Goal: Information Seeking & Learning: Learn about a topic

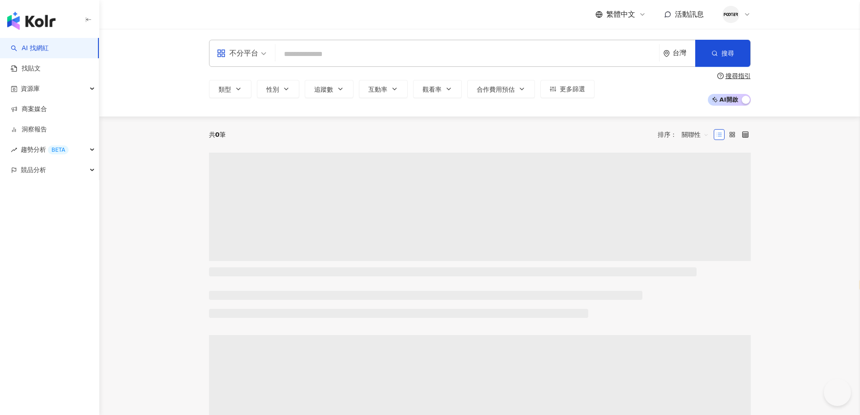
select select "*****"
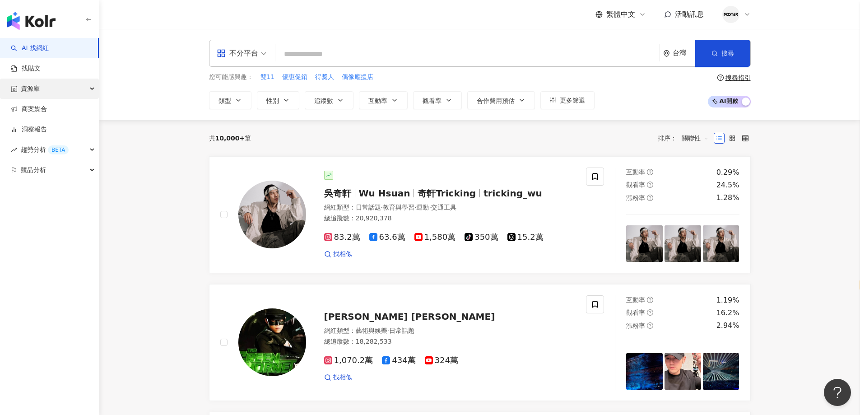
click at [77, 95] on div "資源庫" at bounding box center [49, 89] width 99 height 20
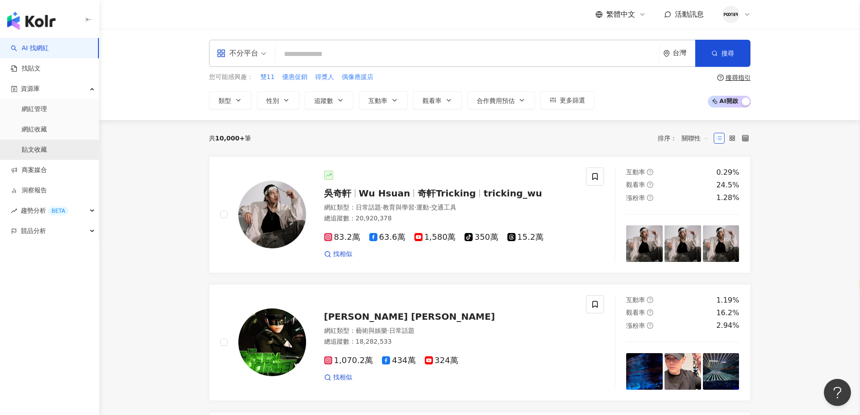
click at [42, 148] on link "貼文收藏" at bounding box center [34, 149] width 25 height 9
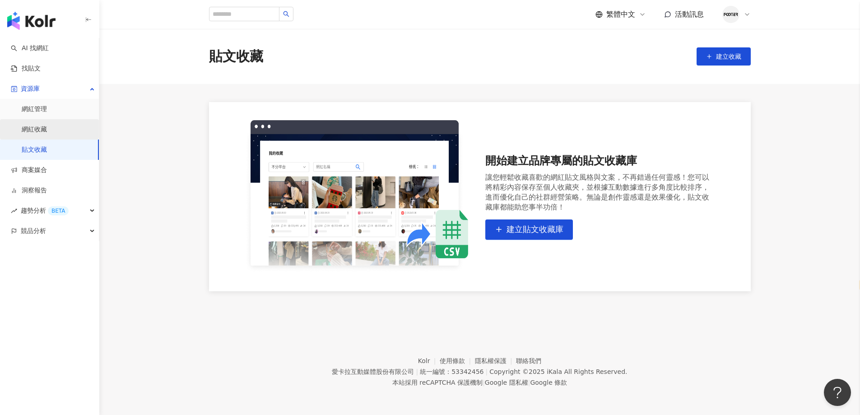
click at [47, 130] on link "網紅收藏" at bounding box center [34, 129] width 25 height 9
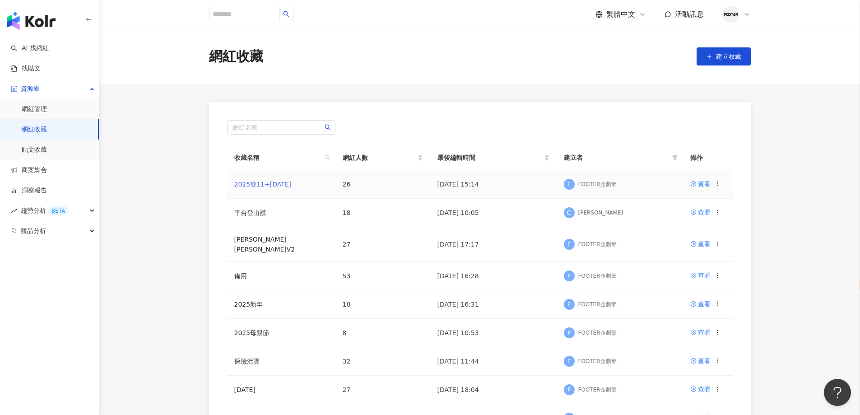
click at [264, 187] on link "2025雙11+聖誕節" at bounding box center [262, 183] width 57 height 7
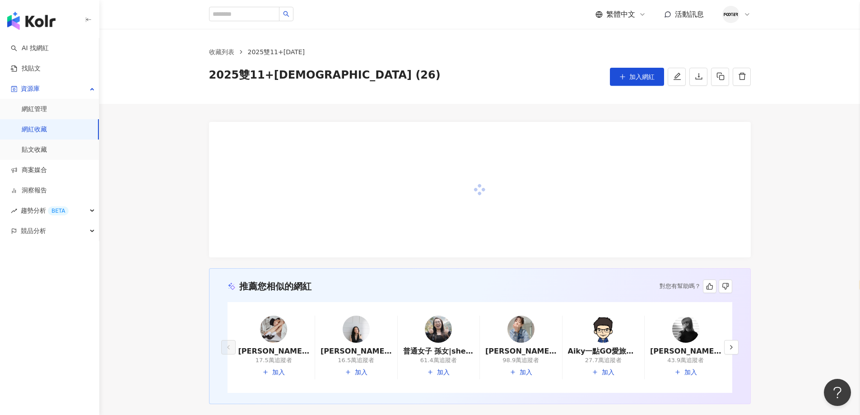
click at [47, 131] on link "網紅收藏" at bounding box center [34, 129] width 25 height 9
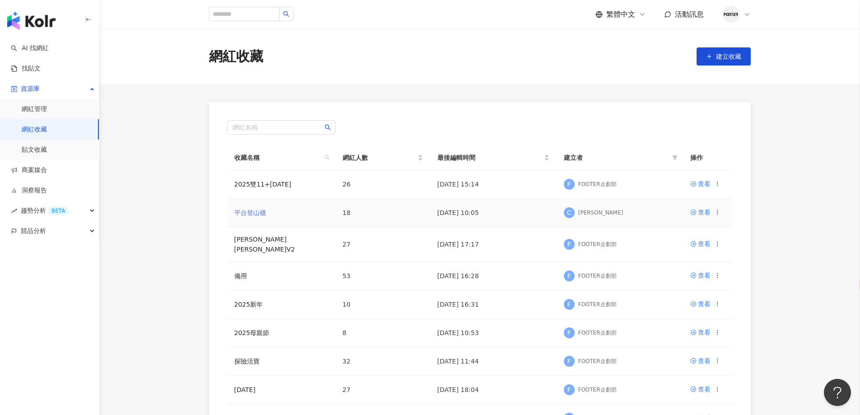
click at [259, 209] on link "平台登山襪" at bounding box center [250, 212] width 32 height 7
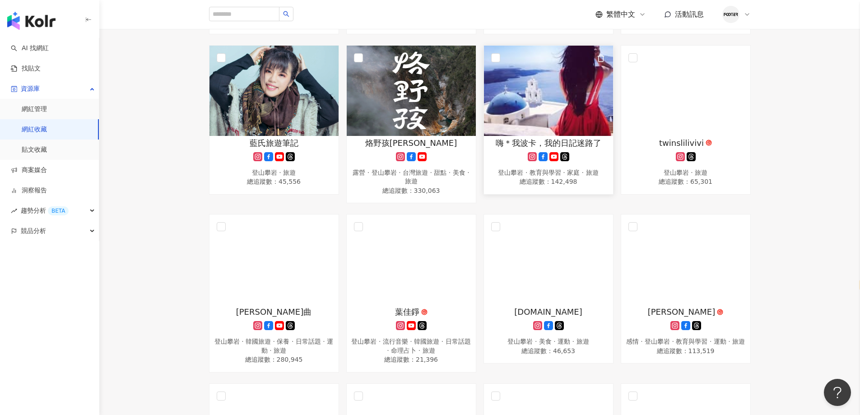
scroll to position [271, 0]
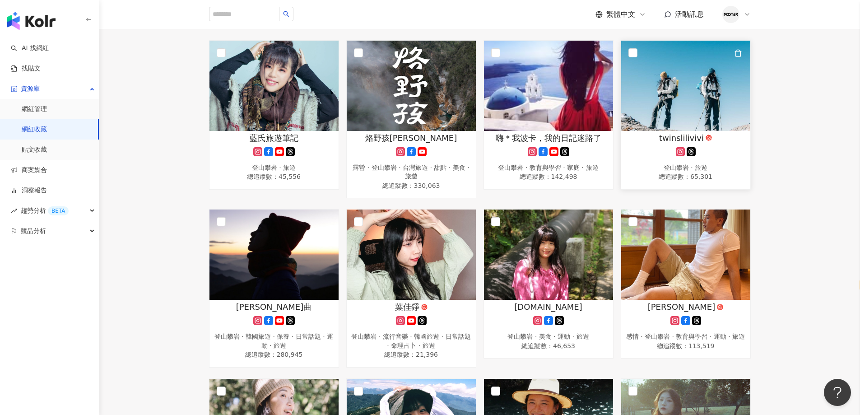
click at [709, 152] on div "twinslilivivi 登山攀岩 · 旅遊 總追蹤數 ： 65,301" at bounding box center [685, 157] width 129 height 51
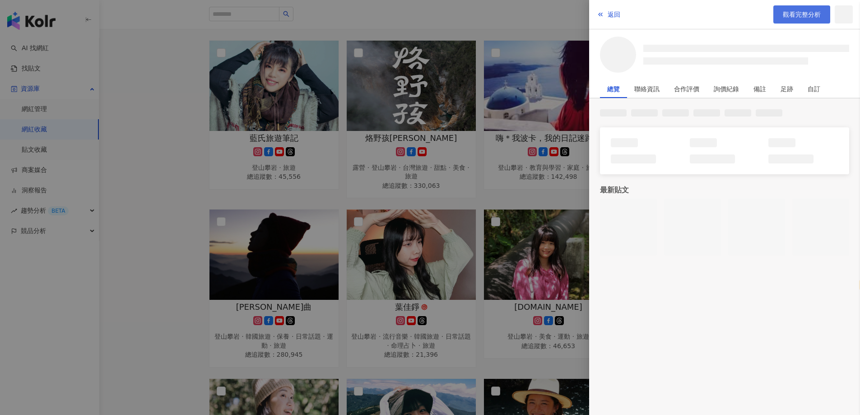
click at [800, 12] on span "觀看完整分析" at bounding box center [801, 14] width 38 height 7
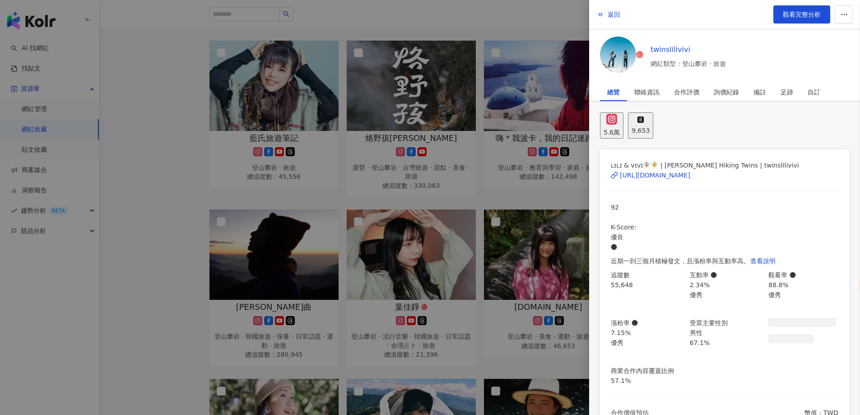
click at [415, 234] on div at bounding box center [430, 207] width 860 height 415
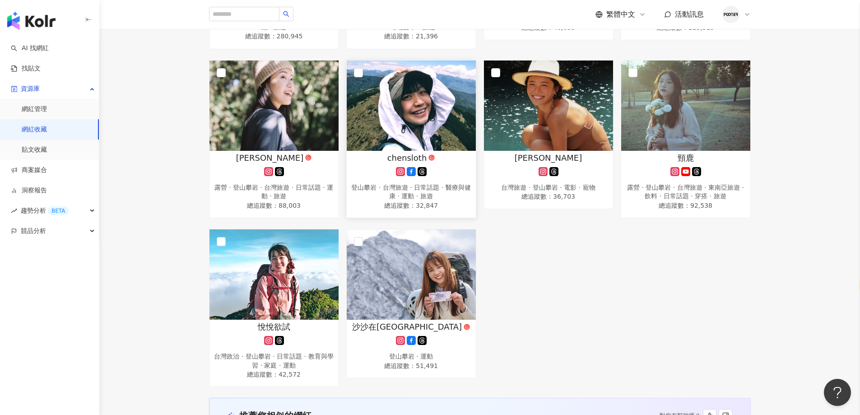
scroll to position [632, 0]
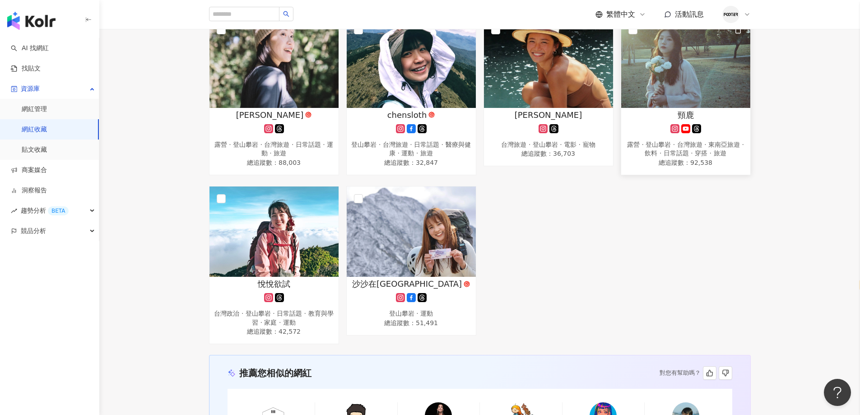
click at [644, 150] on div "露營 · 登山攀岩 · 台灣旅遊 · 東南亞旅遊 · 飲料 · 日常話題 · 穿搭 · 旅遊" at bounding box center [685, 149] width 120 height 18
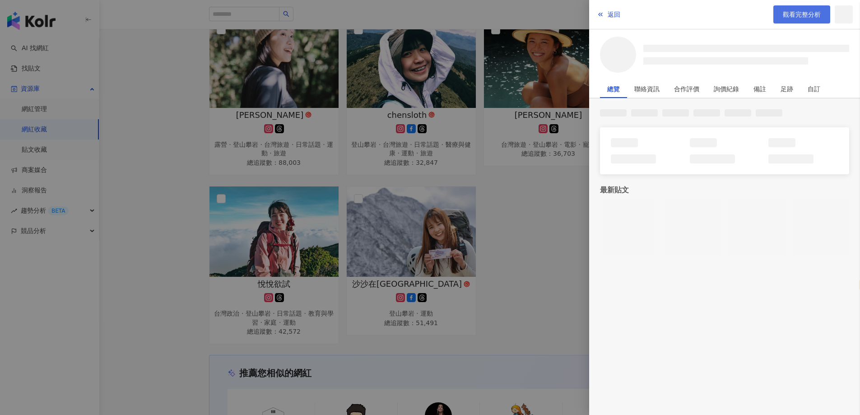
click at [789, 7] on link "觀看完整分析" at bounding box center [801, 14] width 57 height 18
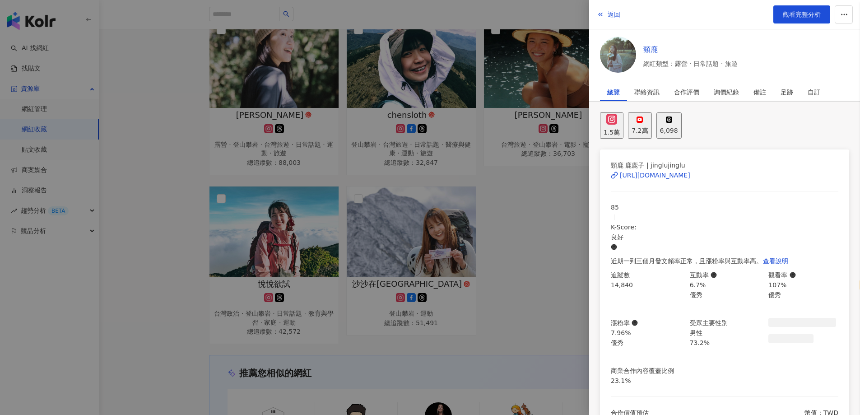
click at [490, 282] on div at bounding box center [430, 207] width 860 height 415
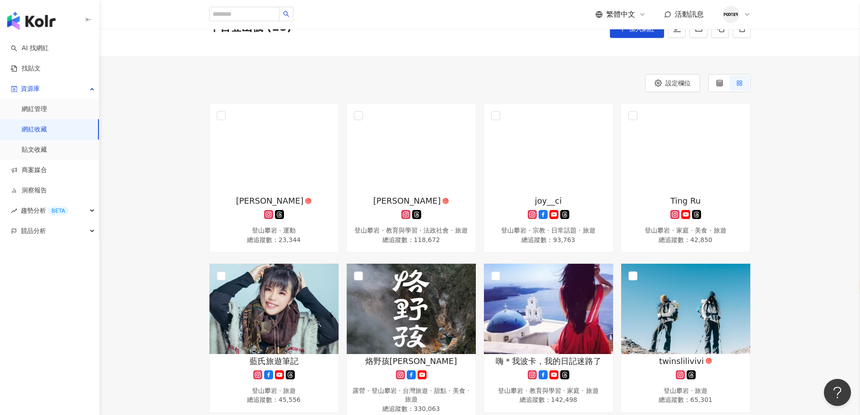
scroll to position [45, 0]
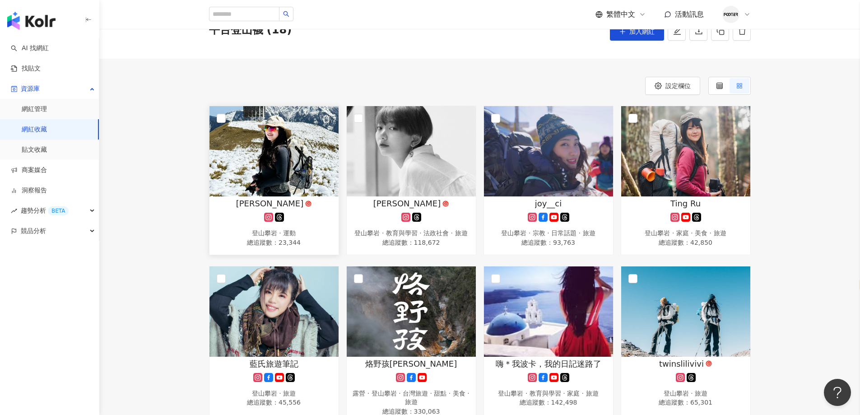
click at [286, 150] on img at bounding box center [273, 151] width 129 height 90
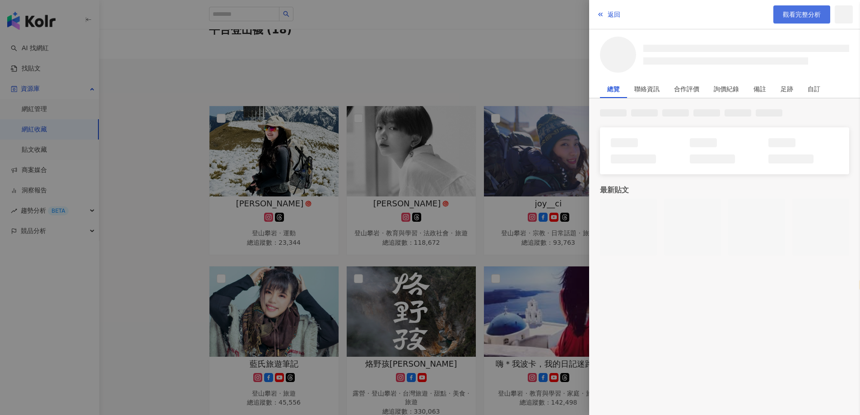
click at [793, 13] on span "觀看完整分析" at bounding box center [801, 14] width 38 height 7
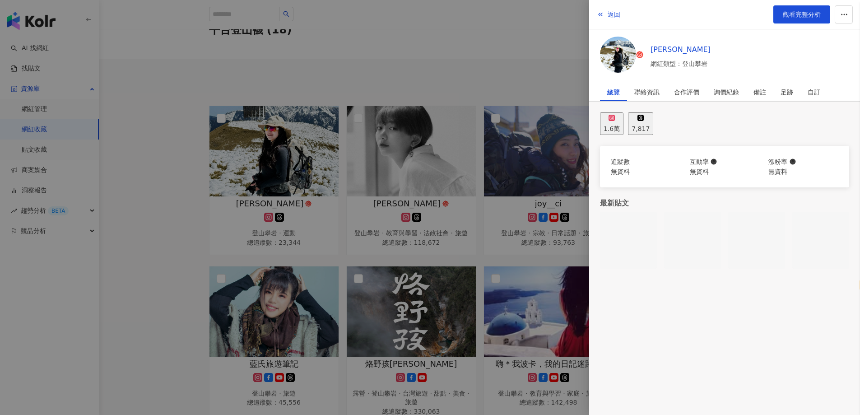
click at [495, 183] on div at bounding box center [430, 207] width 860 height 415
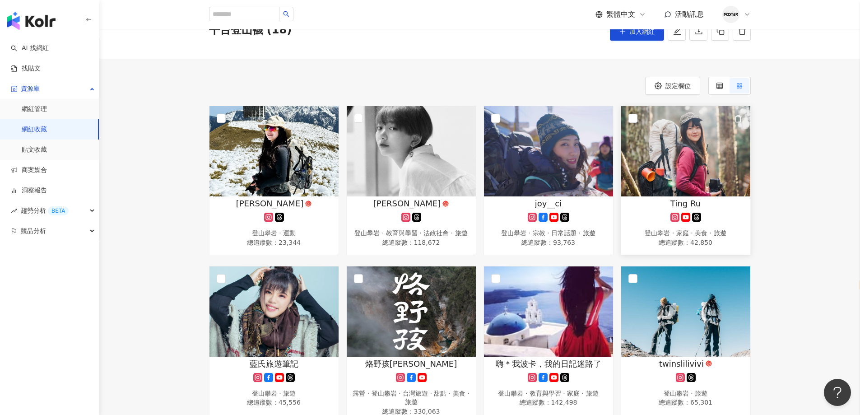
click at [628, 224] on div "Ting Ru 登山攀岩 · 家庭 · 美食 · 旅遊 總追蹤數 ： 42,850" at bounding box center [685, 223] width 129 height 51
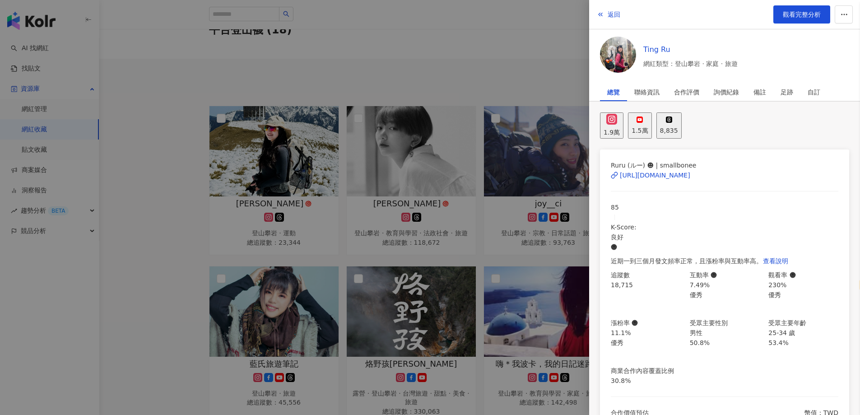
click at [178, 235] on div at bounding box center [430, 207] width 860 height 415
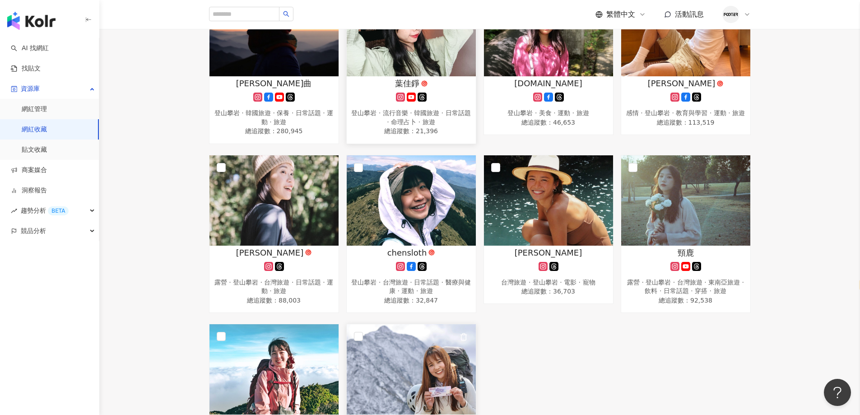
scroll to position [451, 0]
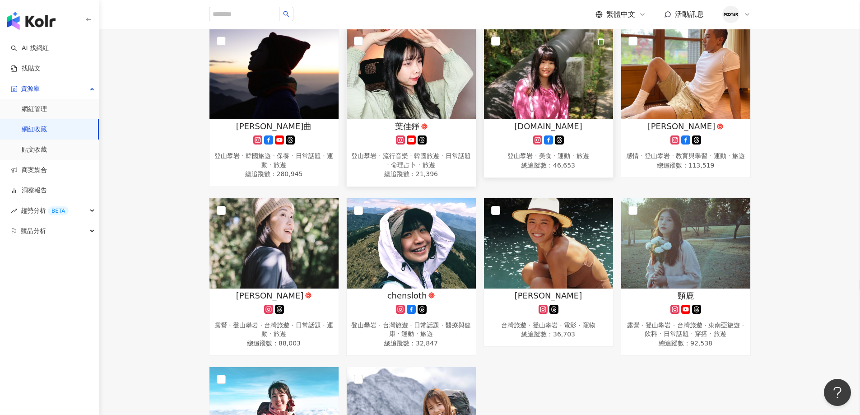
click at [541, 98] on img at bounding box center [548, 74] width 129 height 90
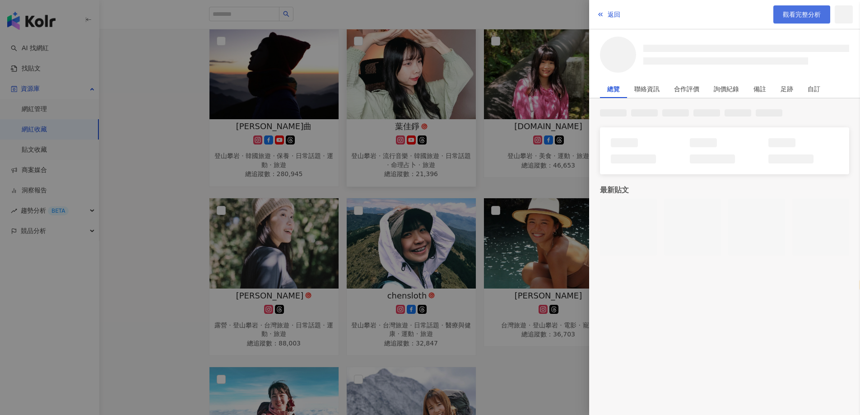
click at [784, 22] on link "觀看完整分析" at bounding box center [801, 14] width 57 height 18
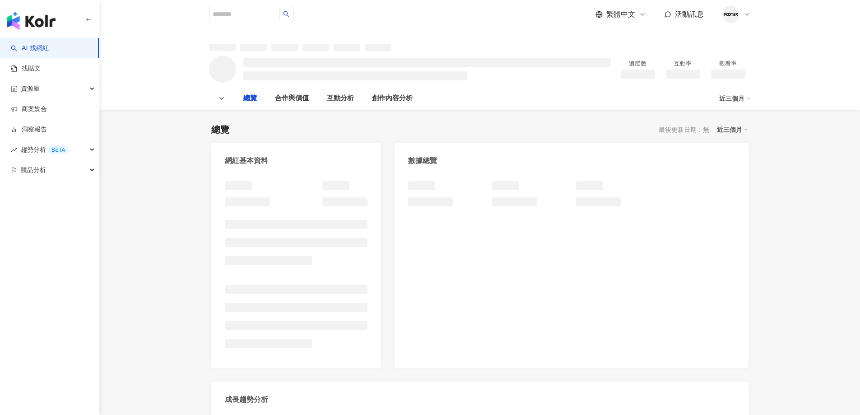
select select "*****"
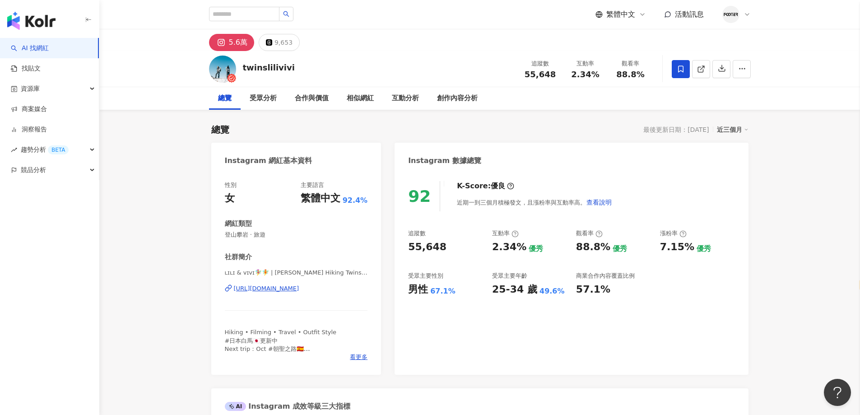
scroll to position [180, 0]
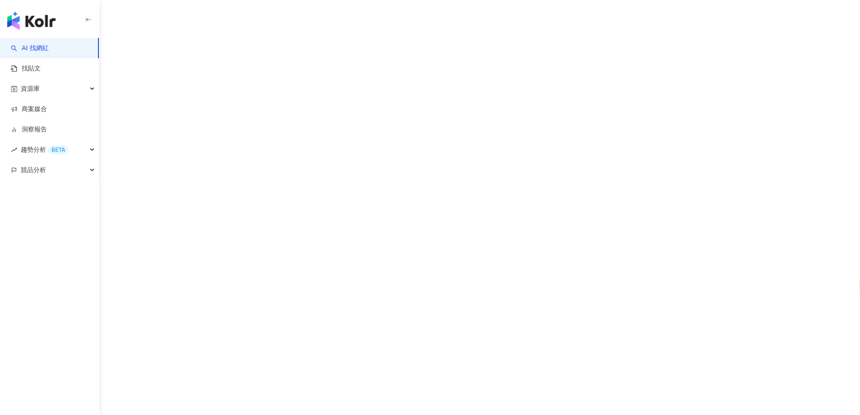
select select "*****"
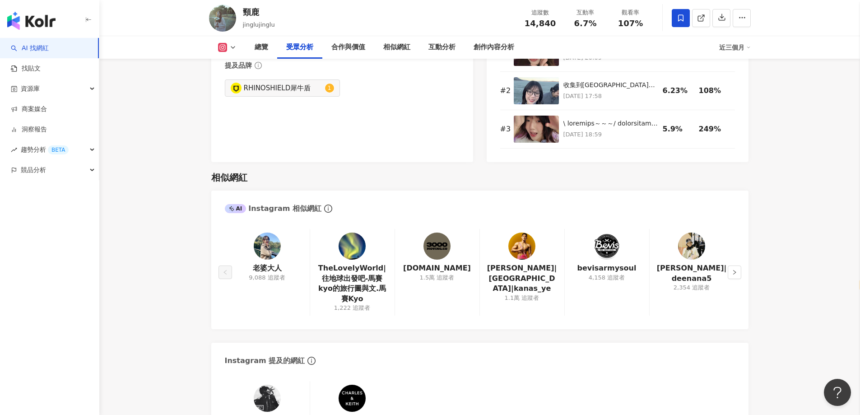
scroll to position [1128, 0]
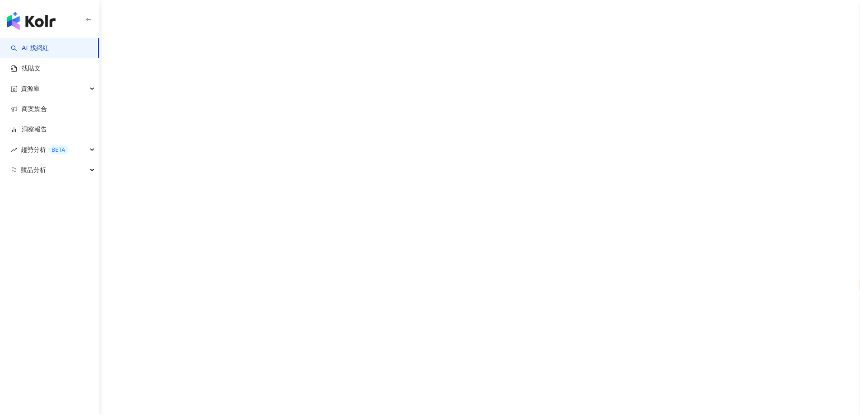
select select "*****"
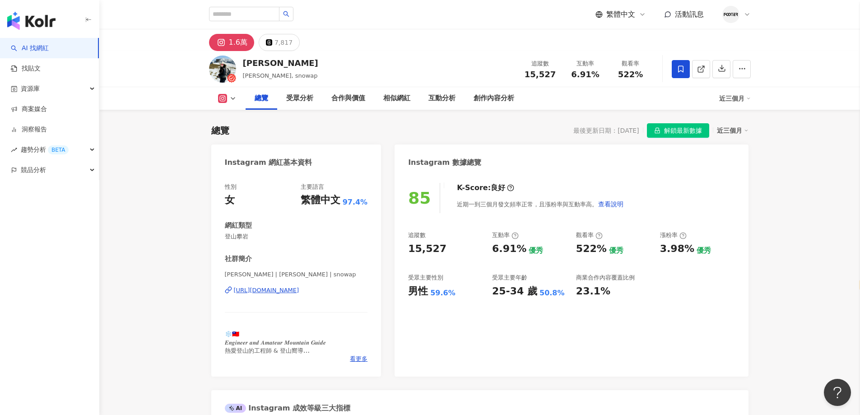
drag, startPoint x: 786, startPoint y: 198, endPoint x: 402, endPoint y: 59, distance: 408.9
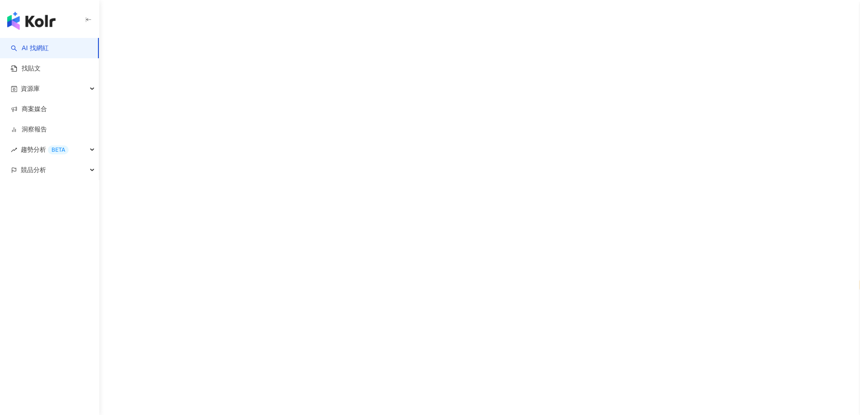
select select "*****"
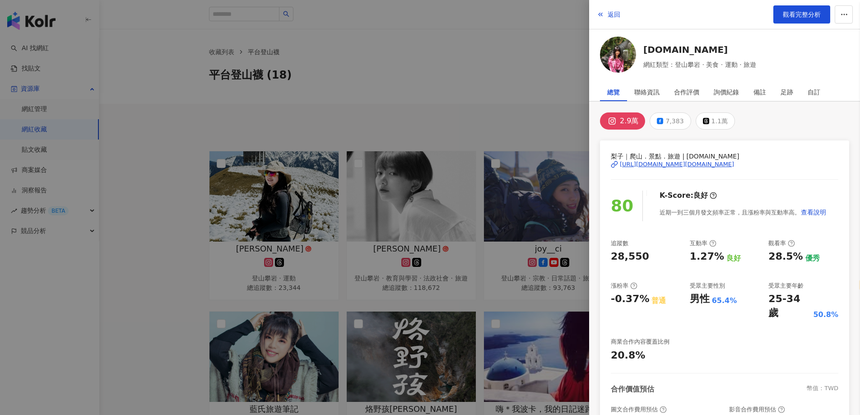
select select "*****"
click at [94, 132] on div at bounding box center [430, 207] width 860 height 415
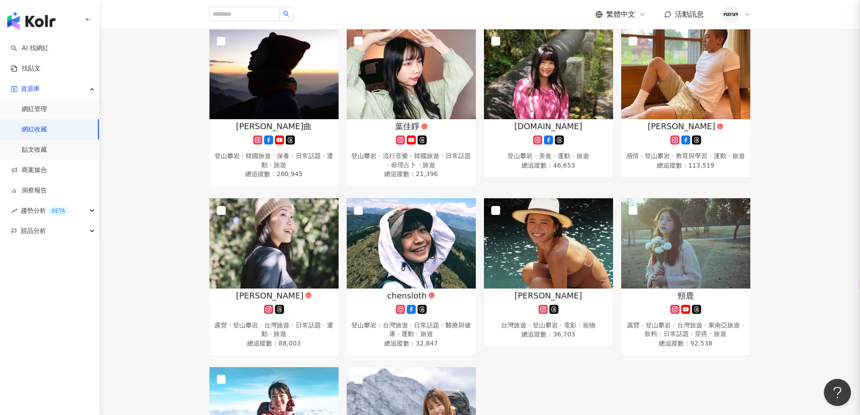
scroll to position [451, 0]
click at [41, 130] on link "網紅收藏" at bounding box center [34, 129] width 25 height 9
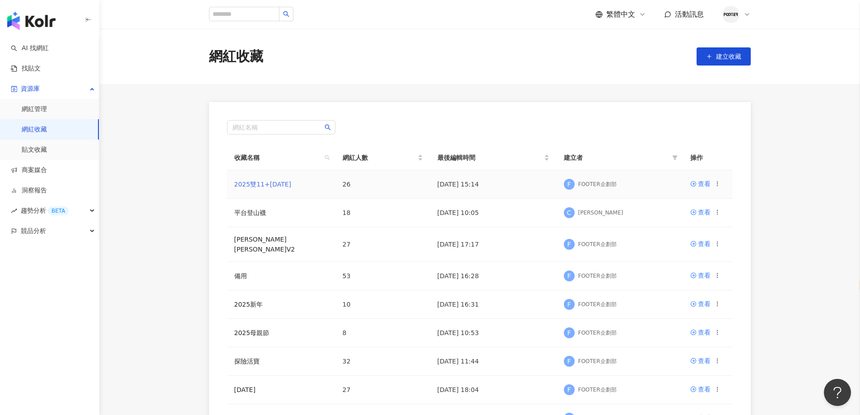
click at [257, 185] on link "2025雙11+聖誕節" at bounding box center [262, 183] width 57 height 7
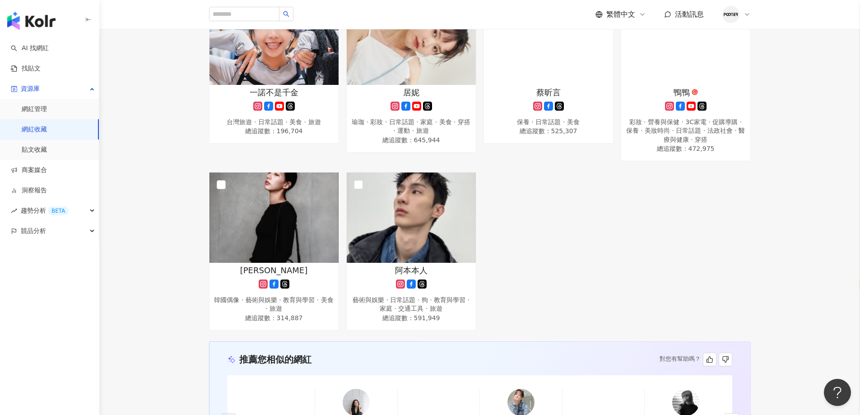
scroll to position [859, 0]
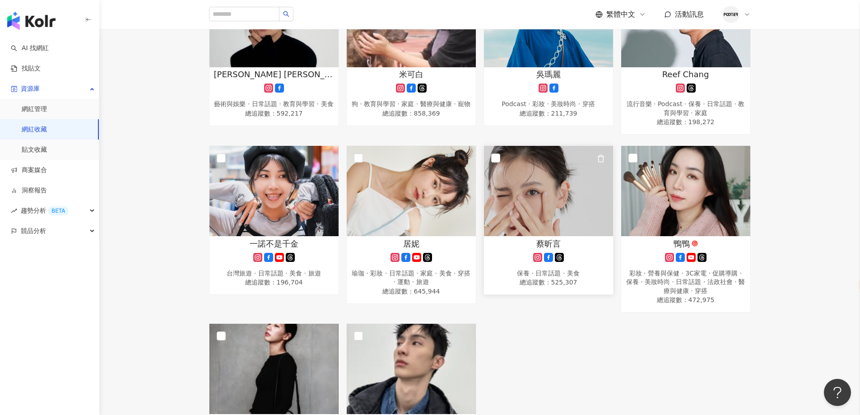
click at [520, 221] on img at bounding box center [548, 191] width 129 height 90
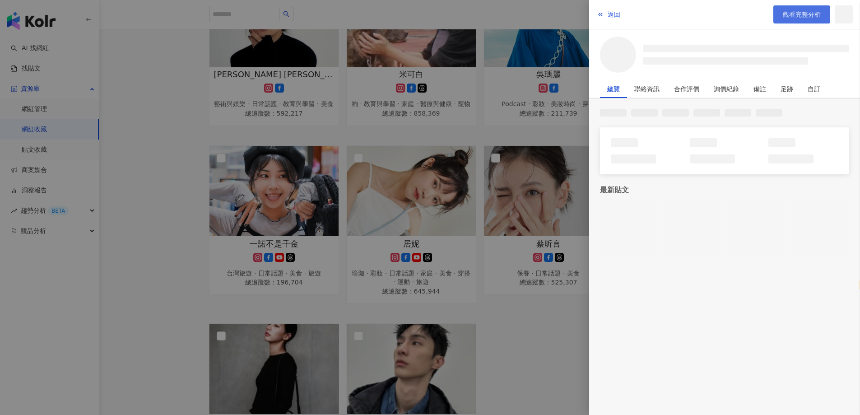
click at [816, 18] on span "觀看完整分析" at bounding box center [801, 14] width 38 height 7
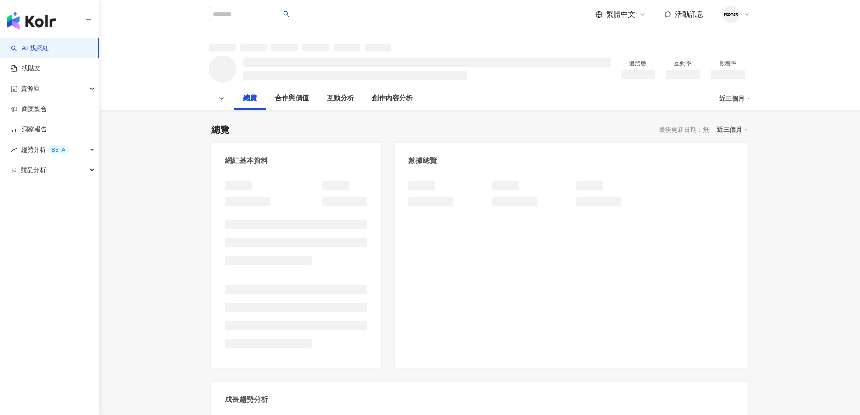
select select "*****"
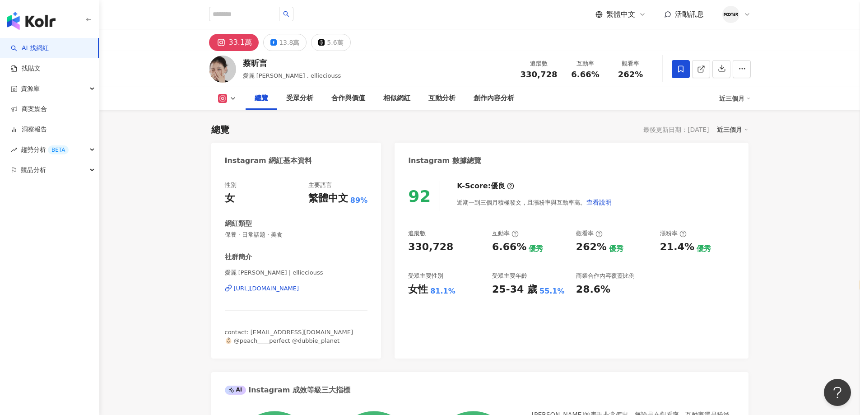
click at [284, 285] on div "[URL][DOMAIN_NAME]" at bounding box center [266, 288] width 65 height 8
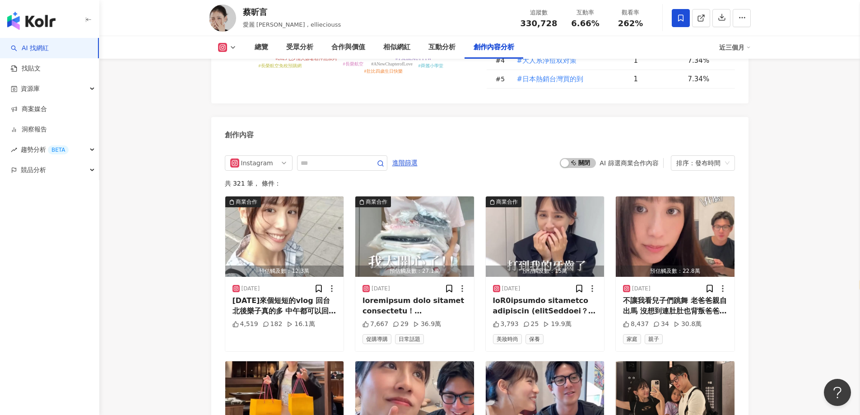
scroll to position [2752, 0]
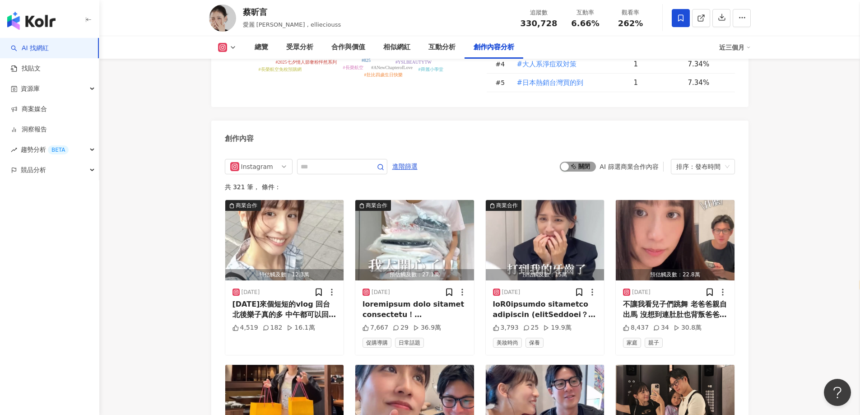
click at [564, 162] on div "button" at bounding box center [564, 166] width 8 height 8
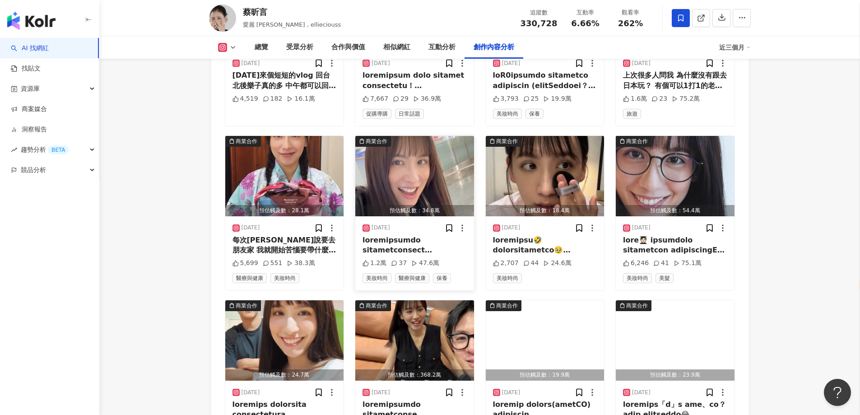
scroll to position [3002, 0]
